Goal: Information Seeking & Learning: Learn about a topic

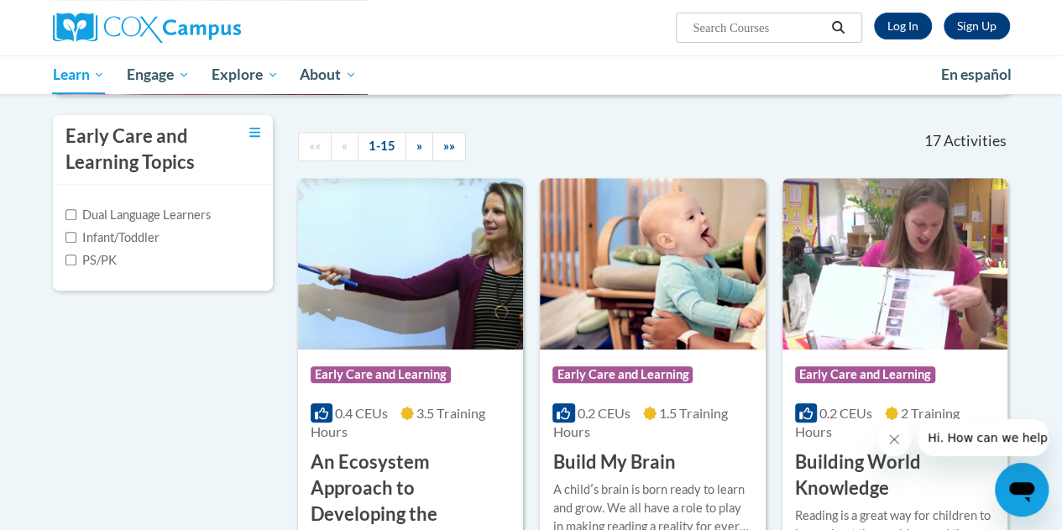
scroll to position [157, 0]
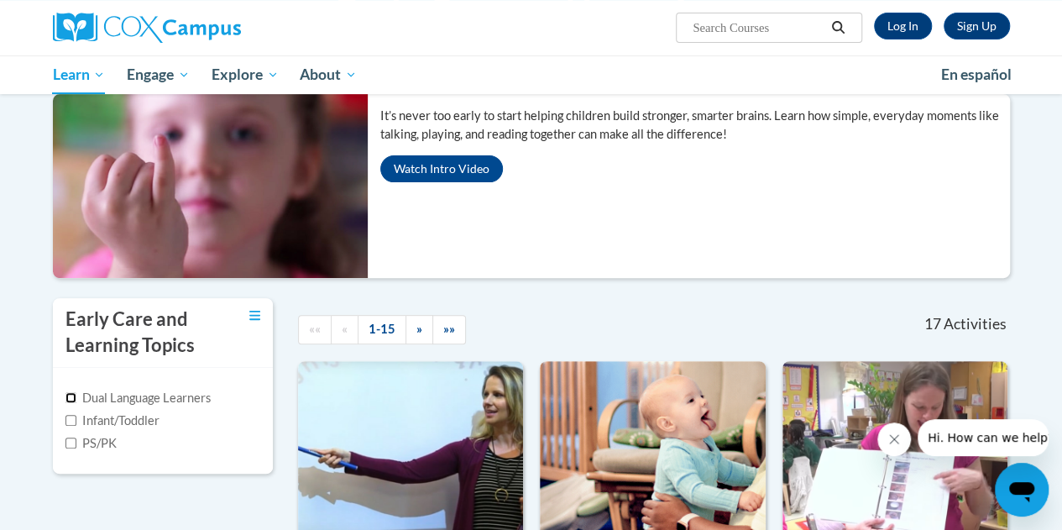
click at [67, 395] on input "Dual Language Learners" at bounding box center [70, 397] width 11 height 11
checkbox input "true"
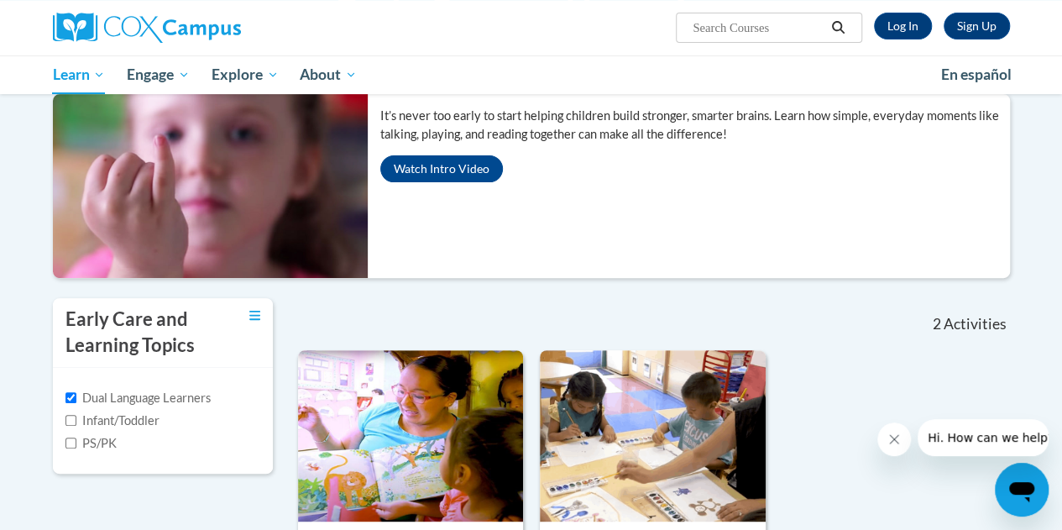
scroll to position [286, 0]
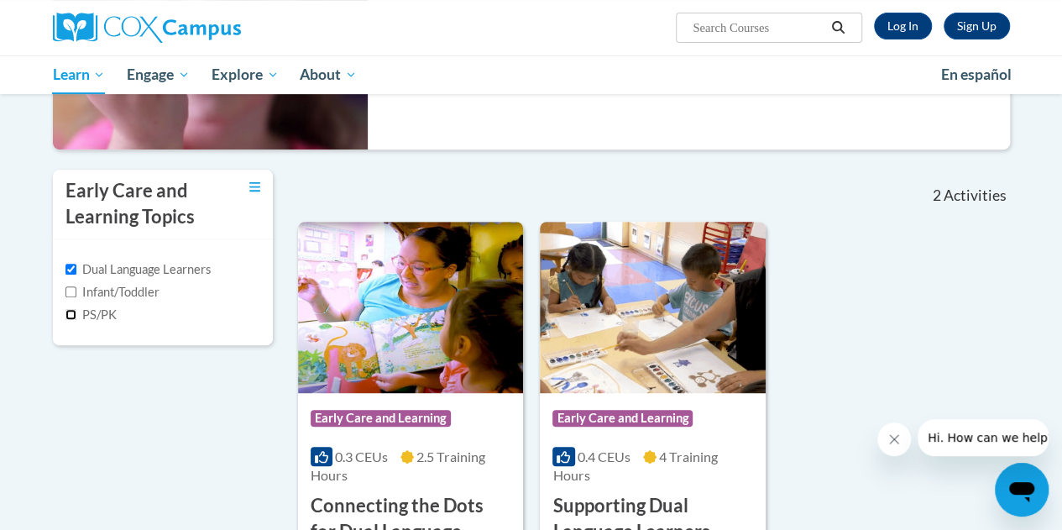
click at [72, 317] on input "PS/PK" at bounding box center [70, 314] width 11 height 11
checkbox input "true"
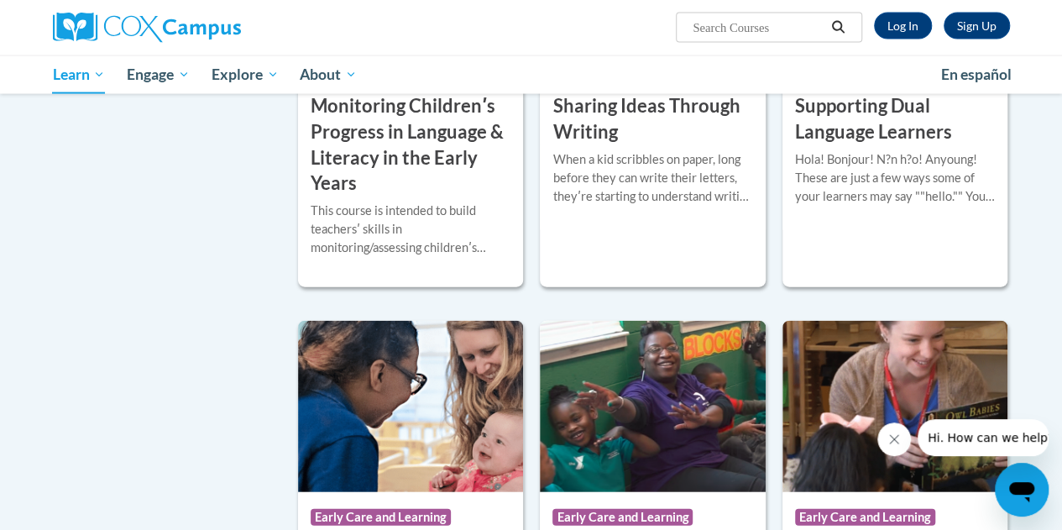
scroll to position [1669, 0]
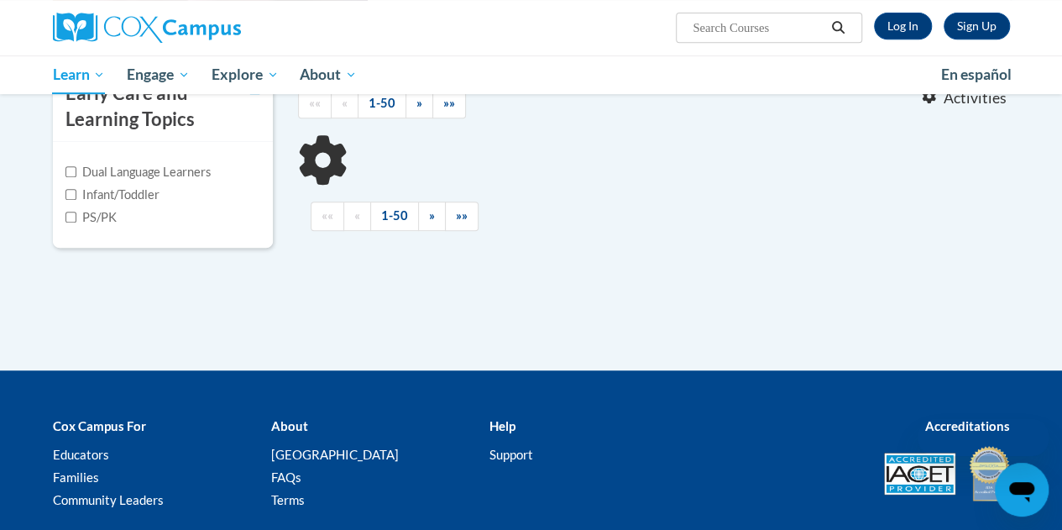
scroll to position [384, 0]
